Goal: Information Seeking & Learning: Compare options

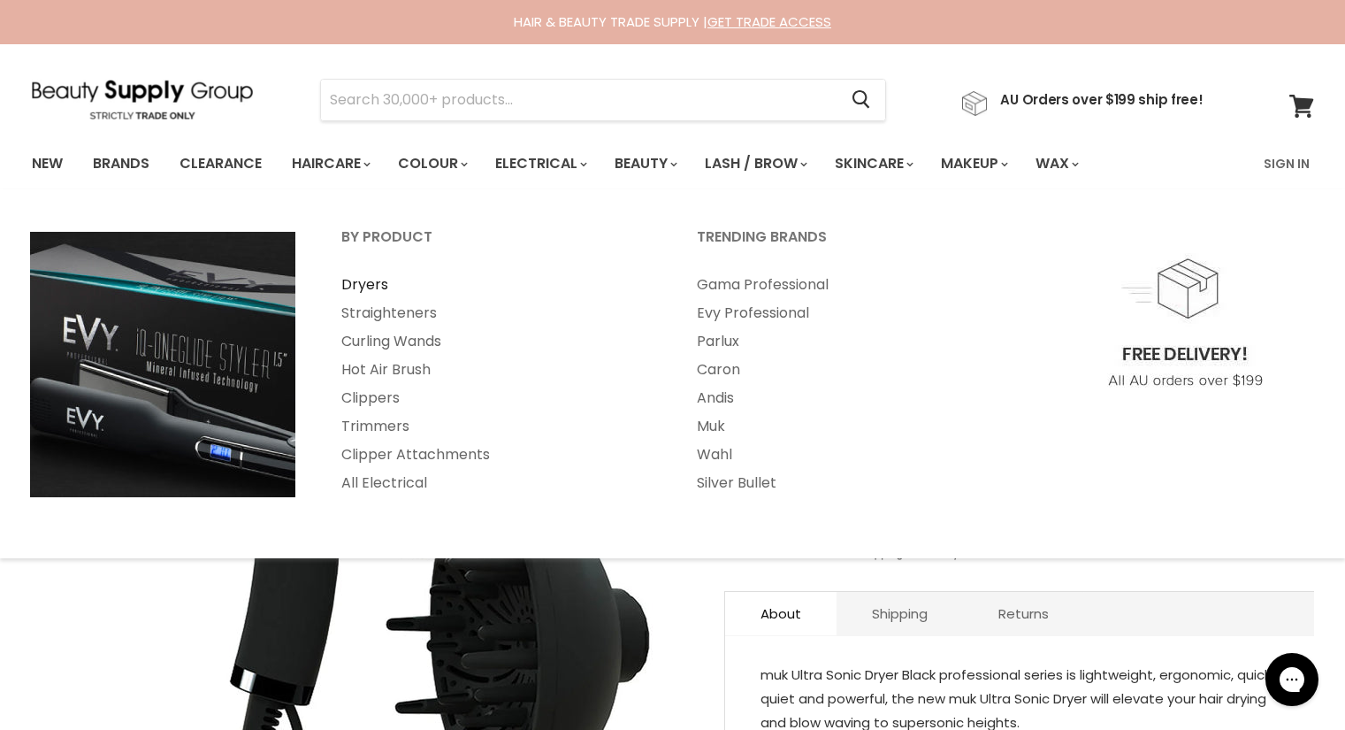
click at [363, 284] on link "Dryers" at bounding box center [495, 285] width 352 height 28
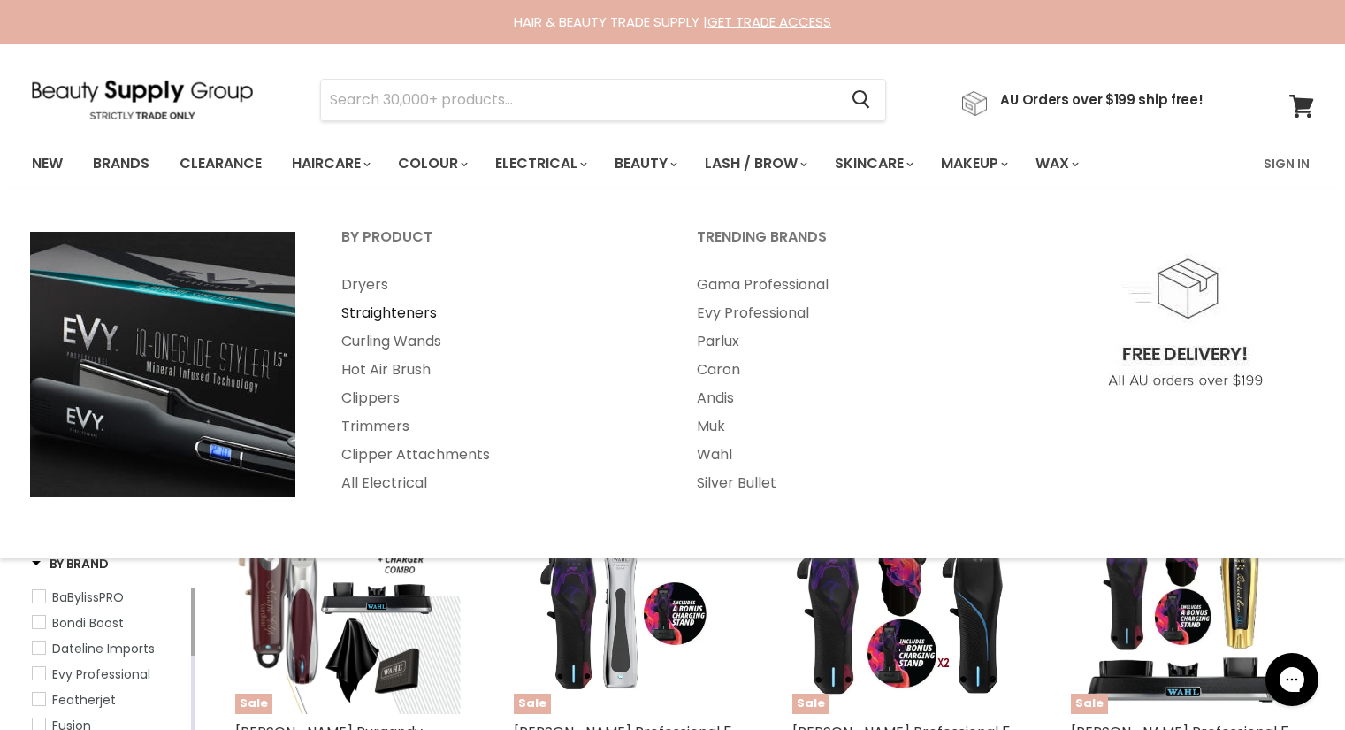
click at [401, 315] on link "Straighteners" at bounding box center [495, 313] width 352 height 28
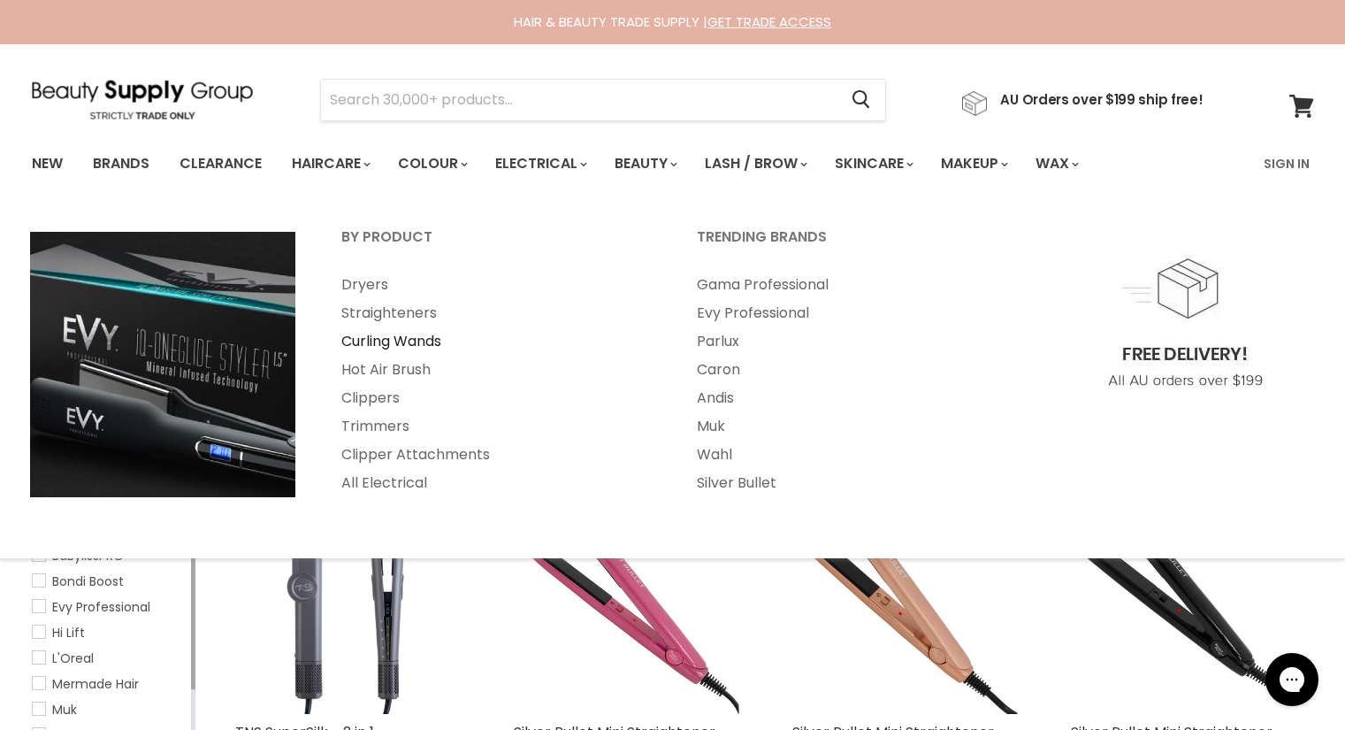
click at [406, 335] on link "Curling Wands" at bounding box center [495, 341] width 352 height 28
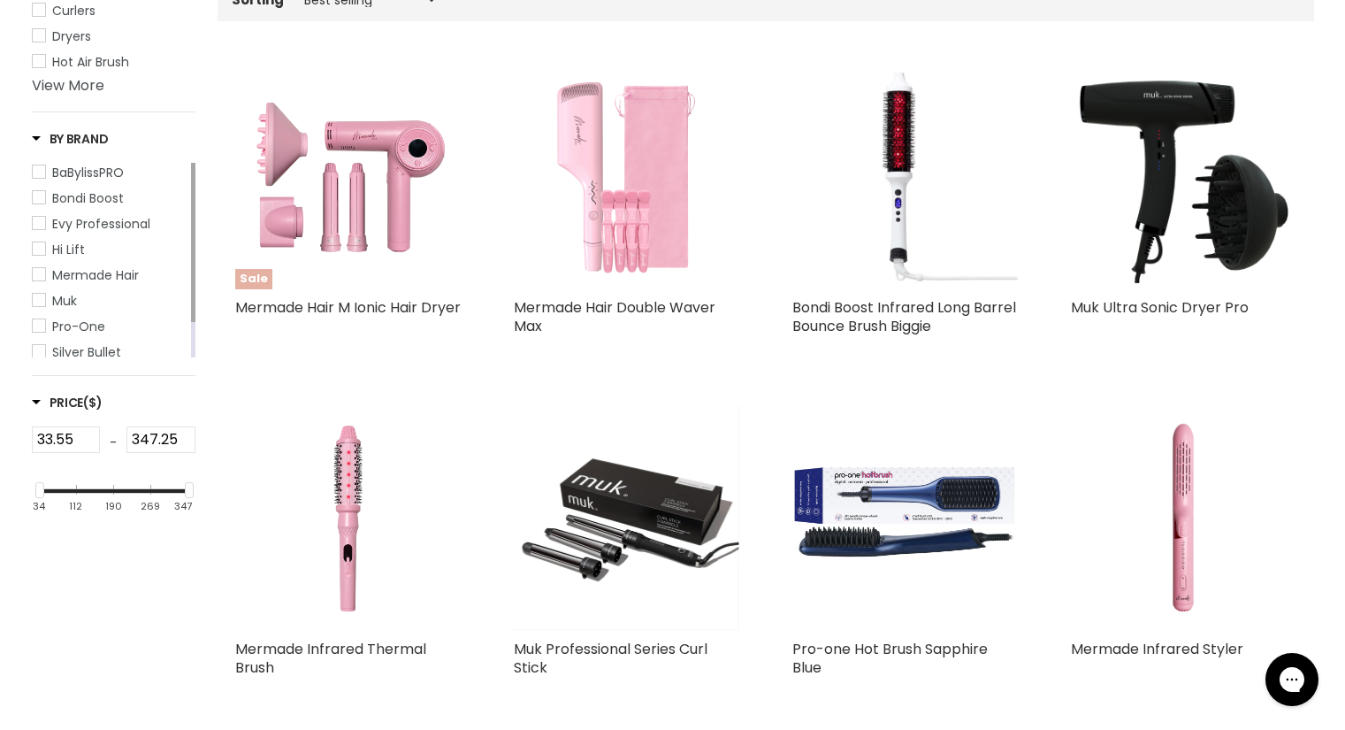
scroll to position [264, 0]
